Goal: Task Accomplishment & Management: Use online tool/utility

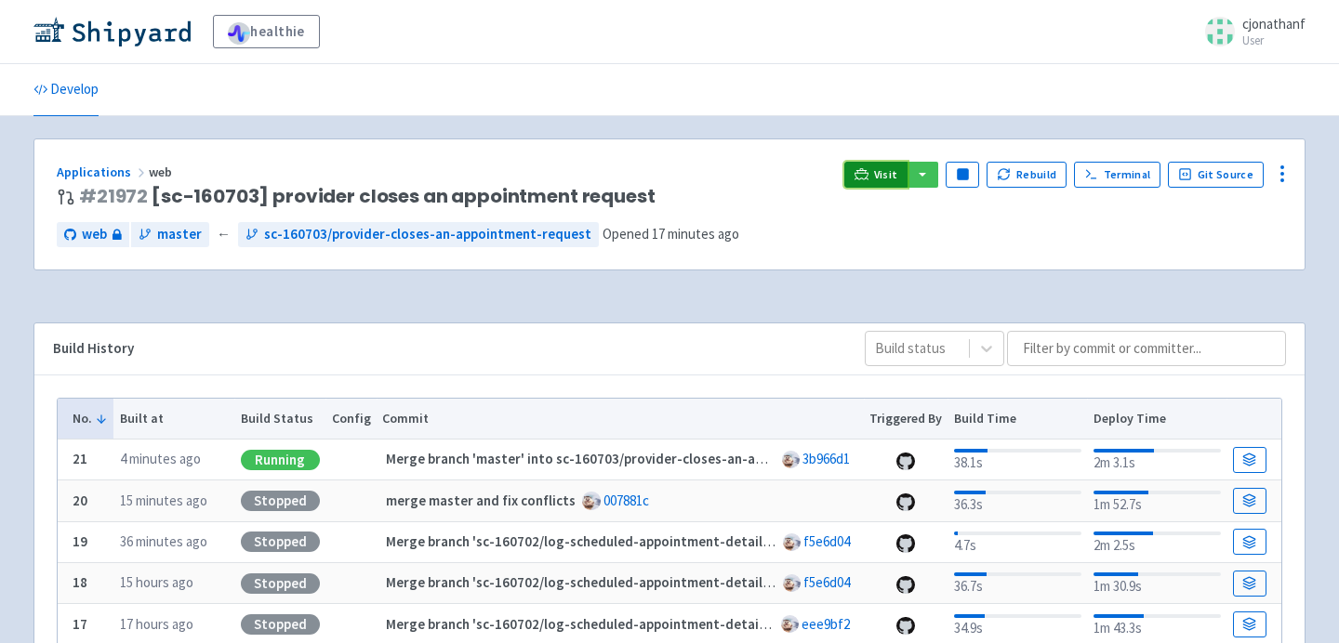
click at [885, 170] on span "Visit" at bounding box center [886, 174] width 24 height 15
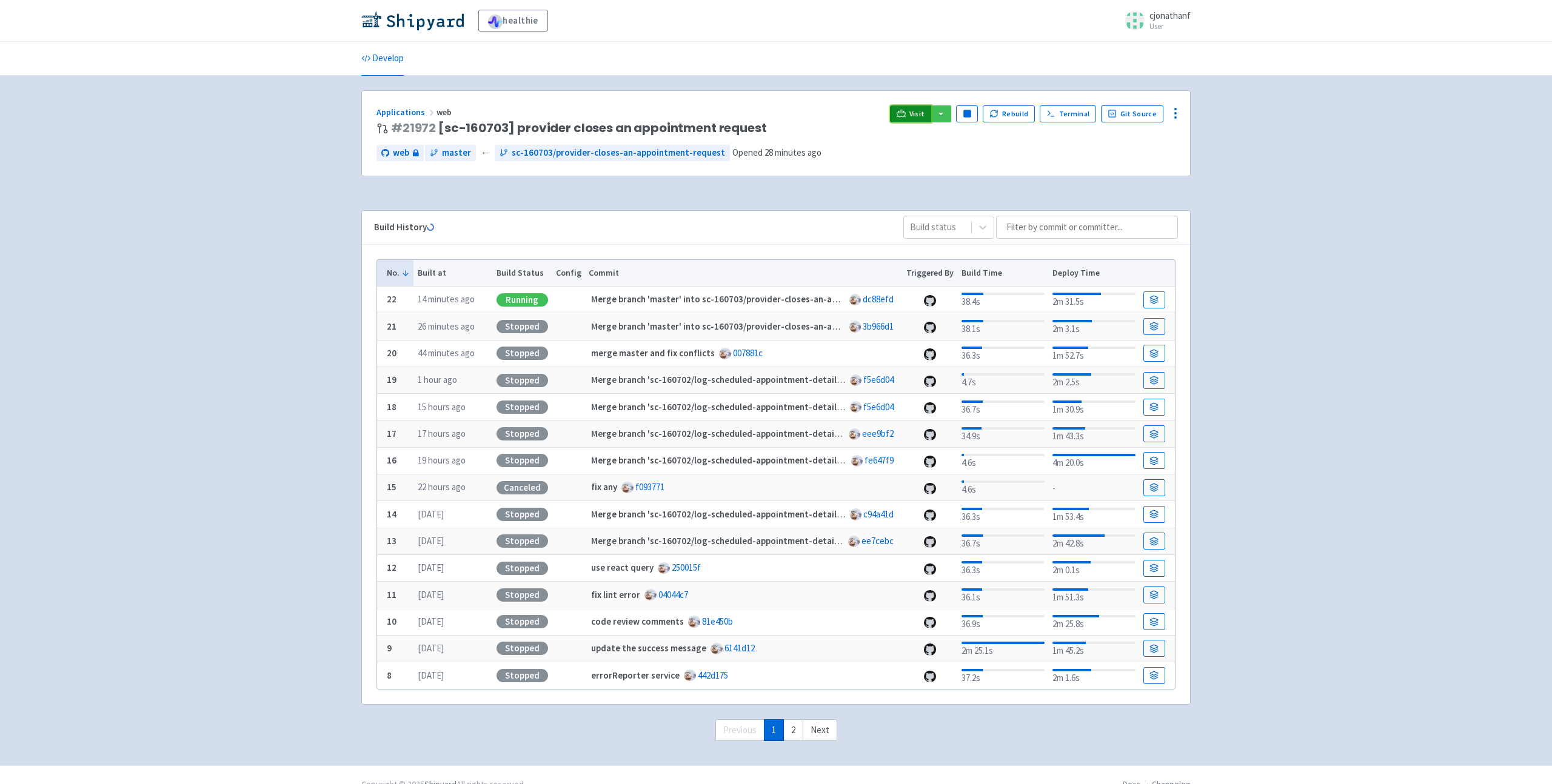
click at [904, 115] on icon at bounding box center [901, 113] width 9 height 9
